Goal: Transaction & Acquisition: Book appointment/travel/reservation

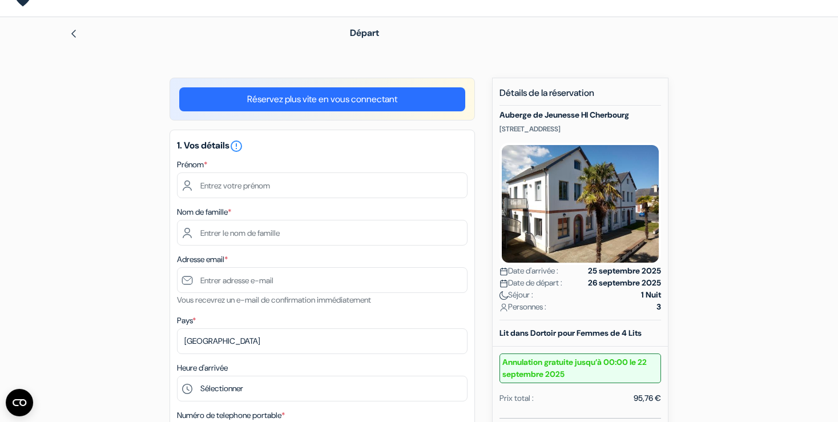
scroll to position [15, 0]
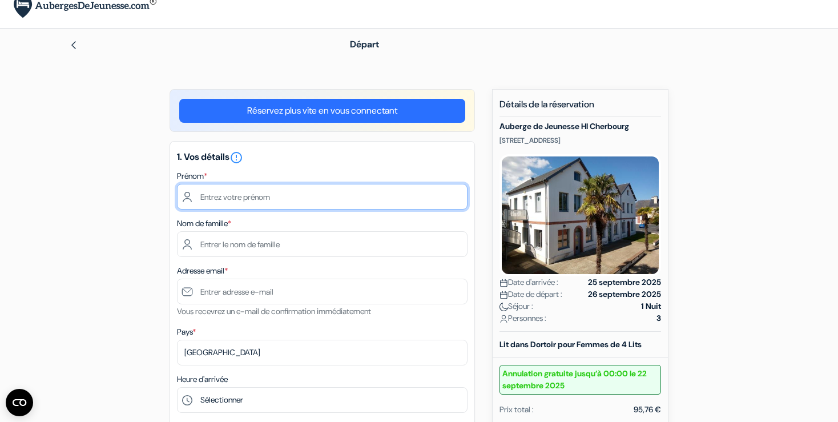
click at [260, 191] on input "text" at bounding box center [322, 197] width 291 height 26
type input "Annie"
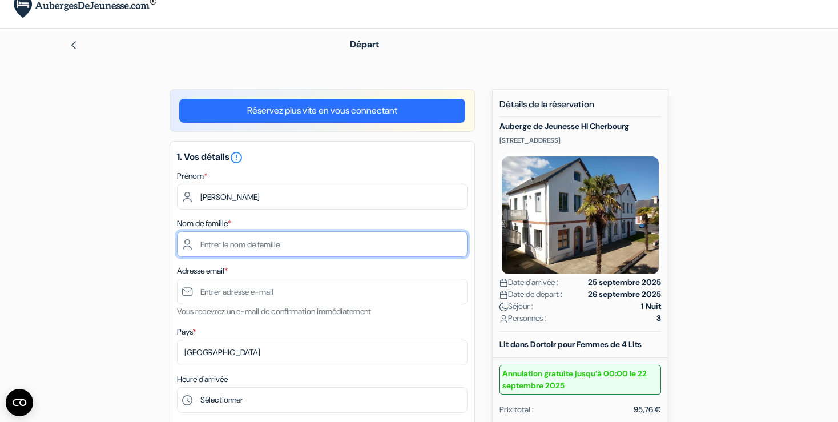
click at [220, 247] on input "text" at bounding box center [322, 244] width 291 height 26
type input "Bonnefous"
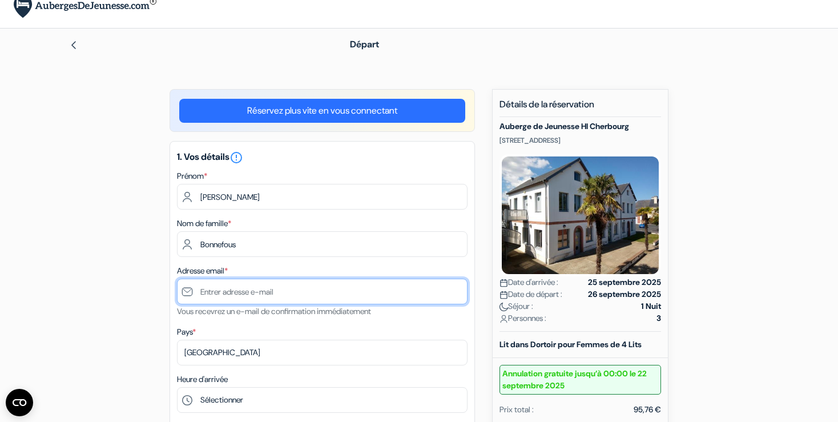
click at [218, 290] on input "text" at bounding box center [322, 292] width 291 height 26
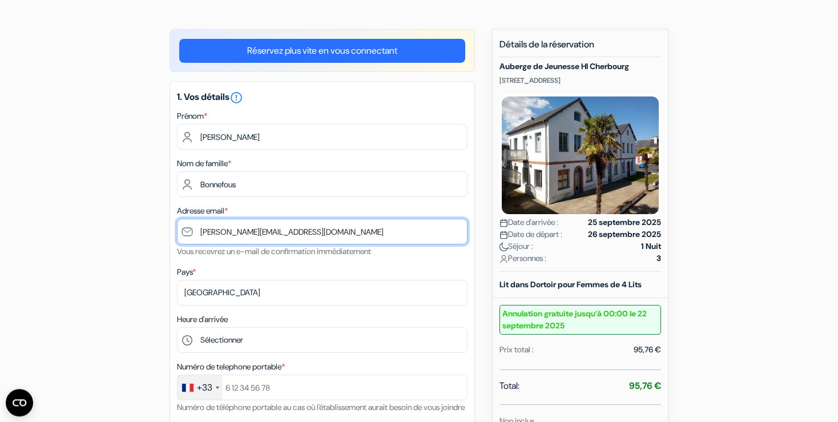
scroll to position [135, 0]
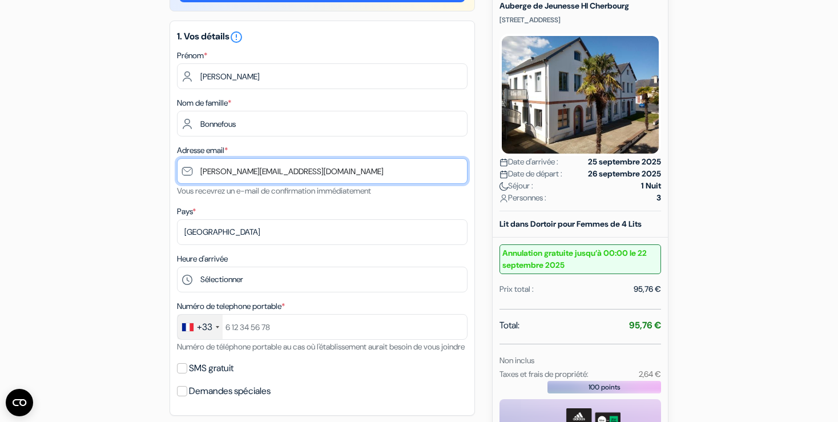
type input "[PERSON_NAME][EMAIL_ADDRESS][DOMAIN_NAME]"
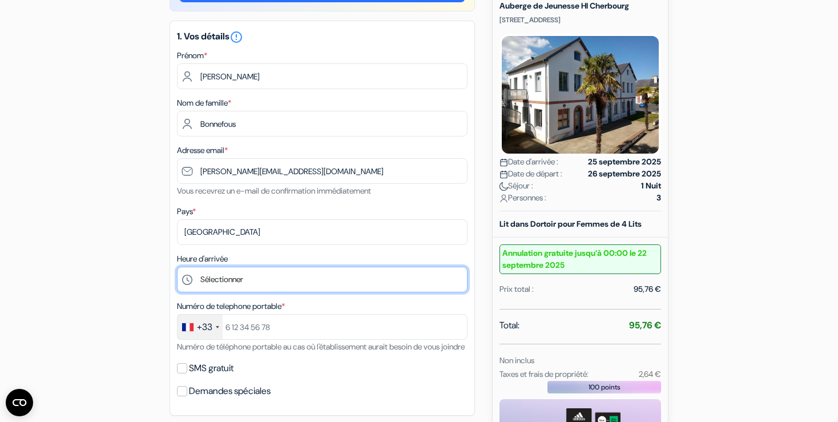
click at [177, 267] on select "Sélectionner 18:00 19:00 20:00 21:00 22:00" at bounding box center [322, 280] width 291 height 26
select select "18"
click option "18:00" at bounding box center [0, 0] width 0 height 0
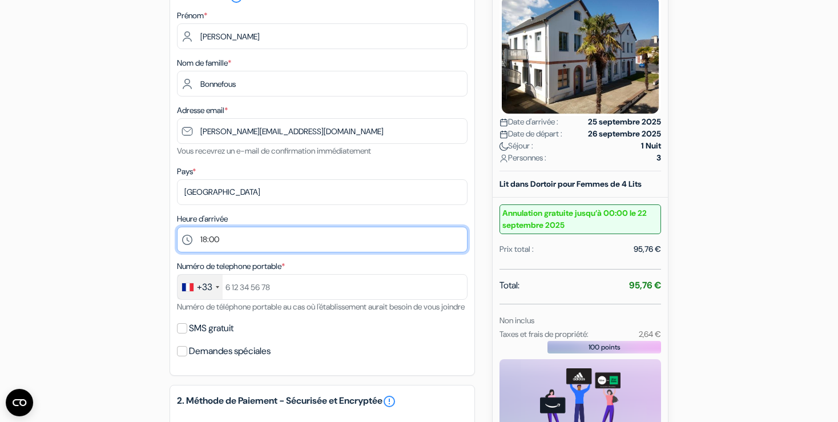
scroll to position [196, 0]
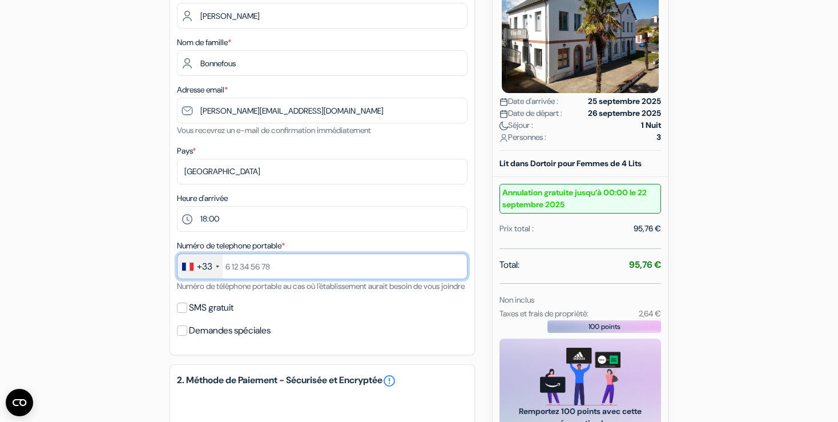
click at [291, 267] on input "text" at bounding box center [322, 267] width 291 height 26
type input "677085197"
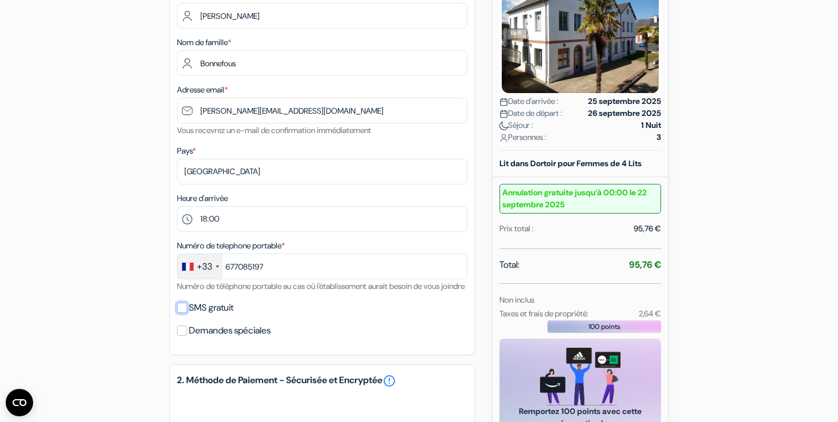
click at [186, 313] on input "SMS gratuit" at bounding box center [182, 308] width 10 height 10
checkbox input "true"
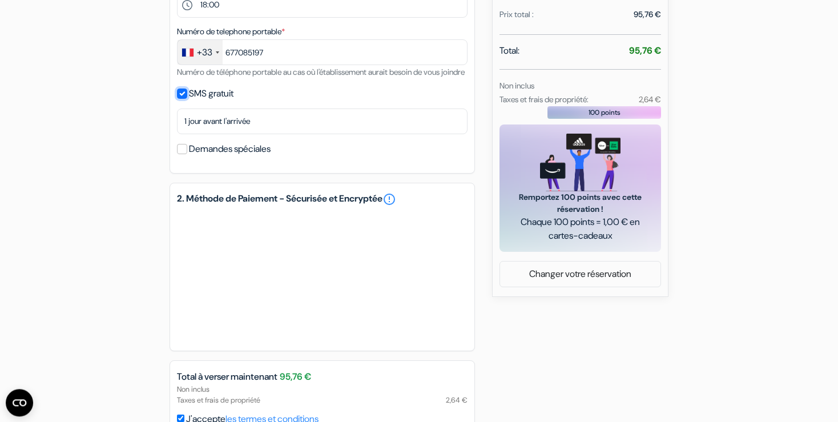
scroll to position [437, 0]
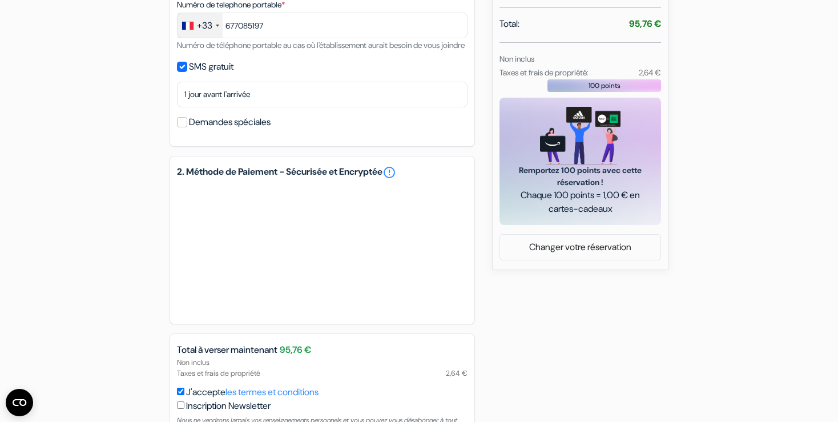
click at [706, 33] on div "add_box Auberge de Jeunesse HI Cherbourg 55 Rue de l\'Abbaye, Cherbourg-en-Cote…" at bounding box center [419, 78] width 754 height 823
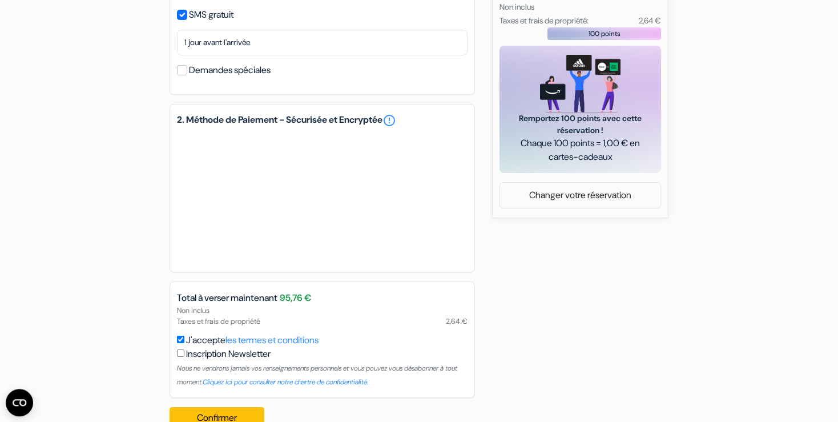
scroll to position [530, 0]
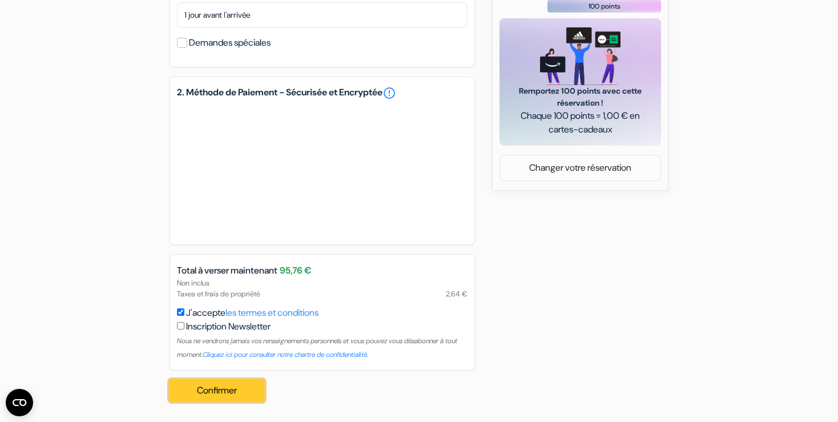
click at [218, 391] on button "Confirmer Loading..." at bounding box center [217, 391] width 95 height 22
